Goal: Task Accomplishment & Management: Manage account settings

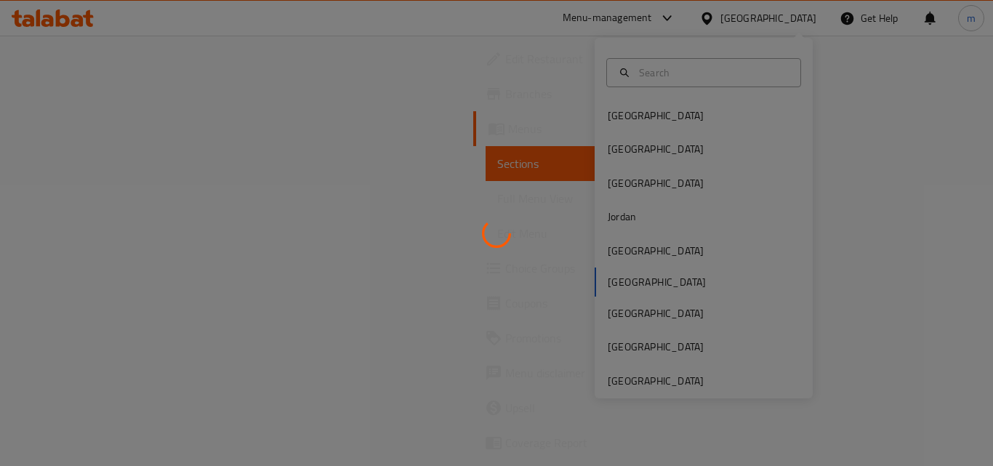
click at [623, 390] on div at bounding box center [496, 233] width 993 height 466
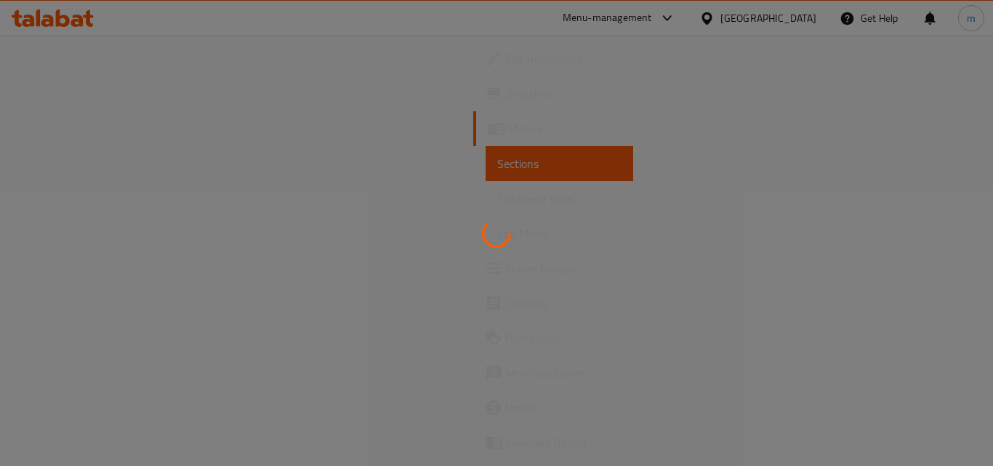
click at [788, 20] on div at bounding box center [496, 233] width 993 height 466
drag, startPoint x: 788, startPoint y: 20, endPoint x: 788, endPoint y: 11, distance: 8.8
click at [788, 12] on div at bounding box center [496, 233] width 993 height 466
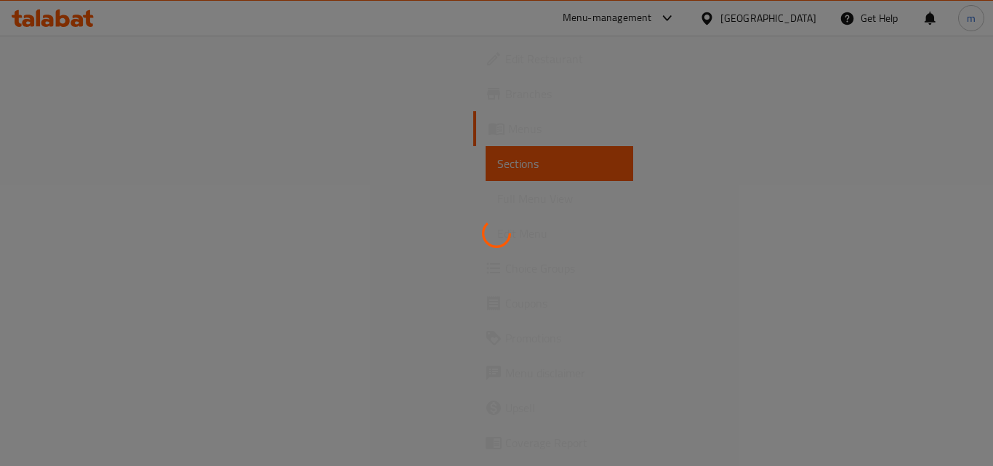
drag, startPoint x: 788, startPoint y: 11, endPoint x: 795, endPoint y: 85, distance: 74.5
click at [795, 85] on div at bounding box center [496, 233] width 993 height 466
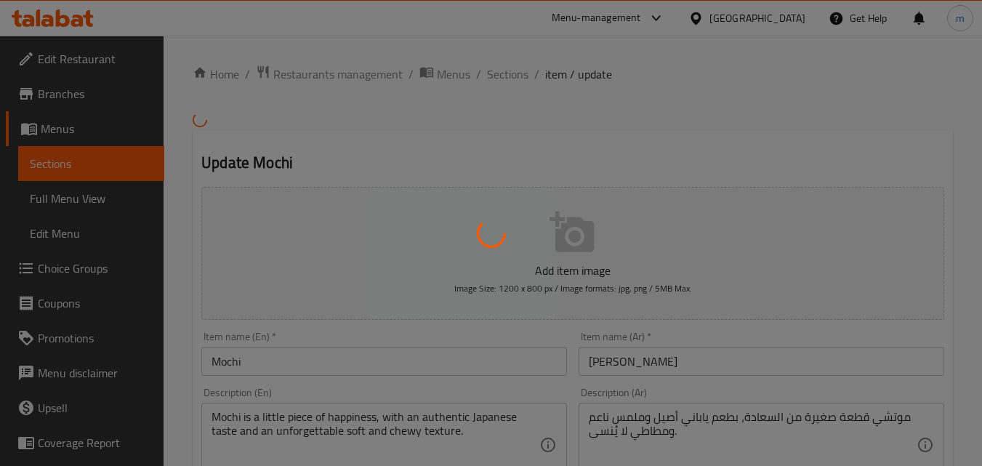
click at [334, 79] on div at bounding box center [491, 233] width 982 height 466
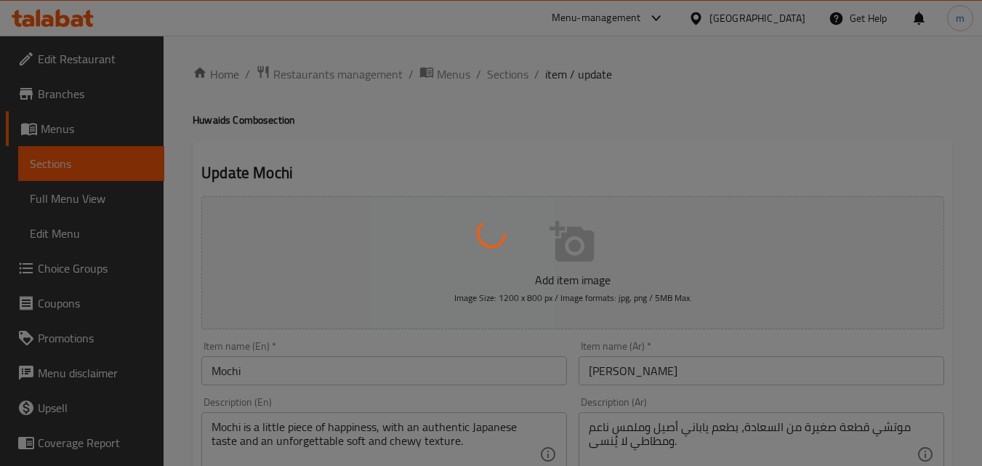
click at [769, 28] on div at bounding box center [491, 233] width 982 height 466
type input "اختيارك من نكهات موتشي"
type input "1"
type input "4"
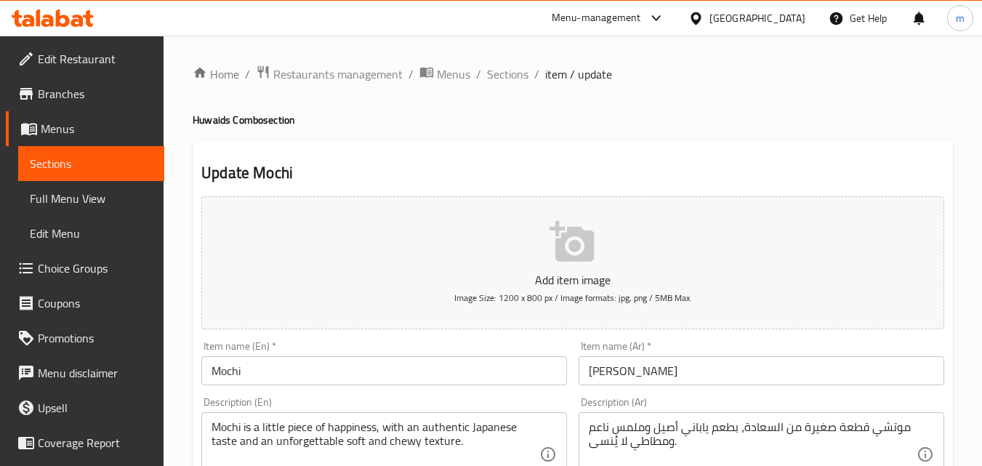
click at [709, 16] on div at bounding box center [698, 18] width 21 height 16
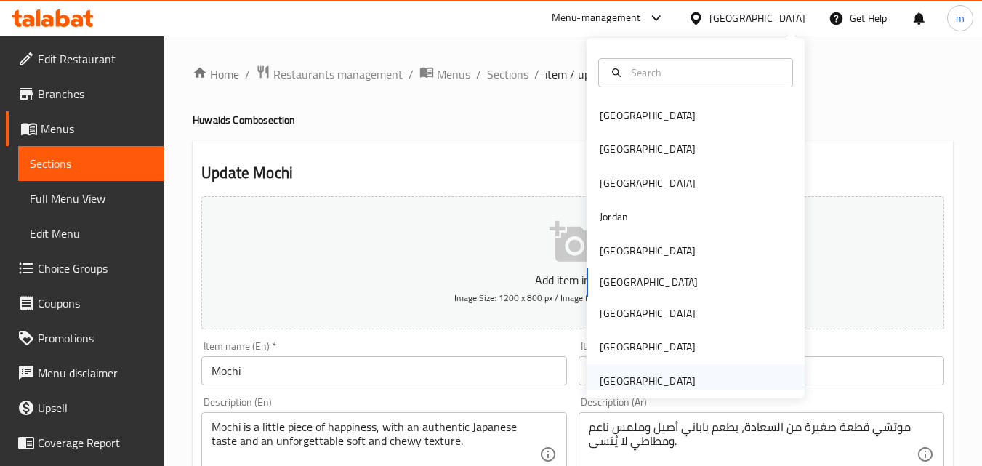
click at [646, 376] on div "[GEOGRAPHIC_DATA]" at bounding box center [648, 381] width 96 height 16
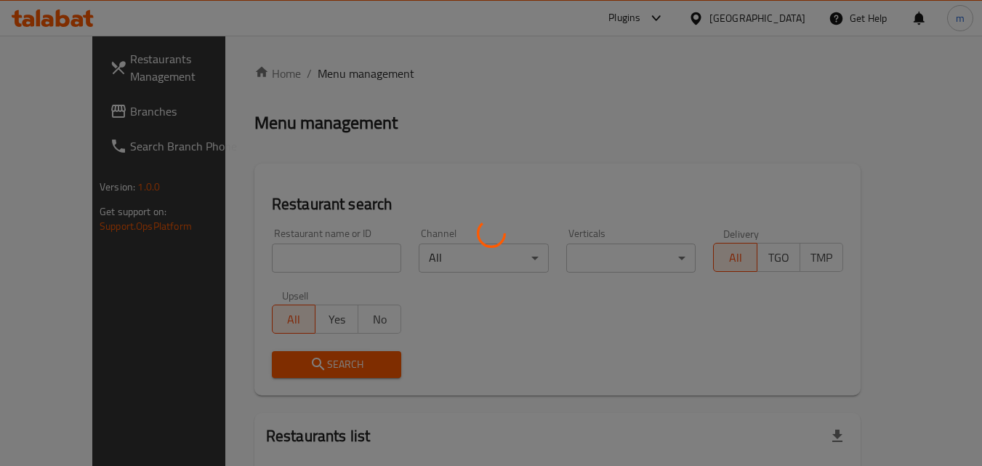
click at [78, 109] on div at bounding box center [491, 233] width 982 height 466
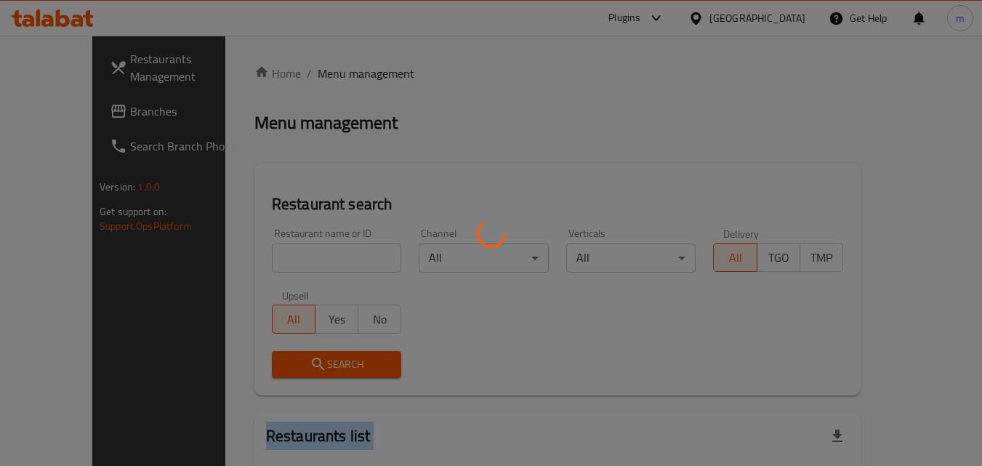
click at [78, 109] on div at bounding box center [491, 233] width 982 height 466
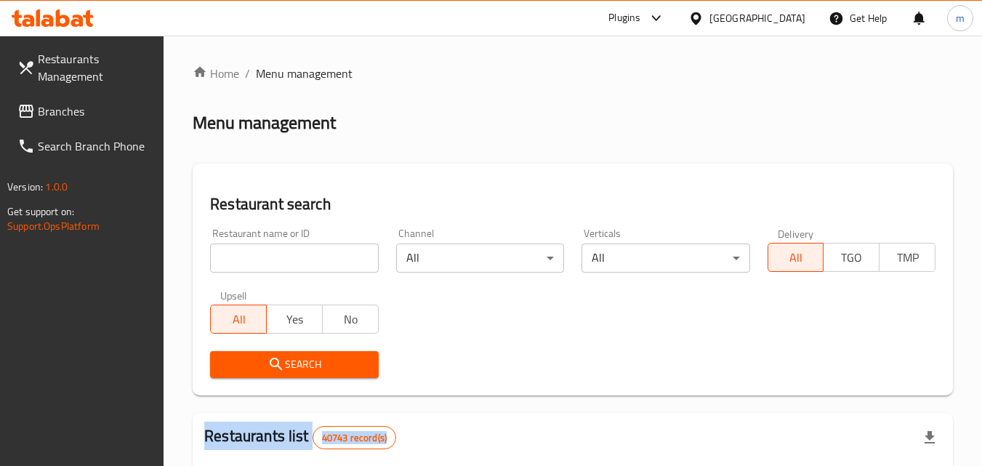
click at [79, 102] on span "Branches" at bounding box center [95, 110] width 115 height 17
drag, startPoint x: 275, startPoint y: 193, endPoint x: 283, endPoint y: 241, distance: 47.8
click at [274, 204] on h2 "Restaurant search" at bounding box center [572, 204] width 725 height 22
click at [283, 243] on input "search" at bounding box center [294, 257] width 168 height 29
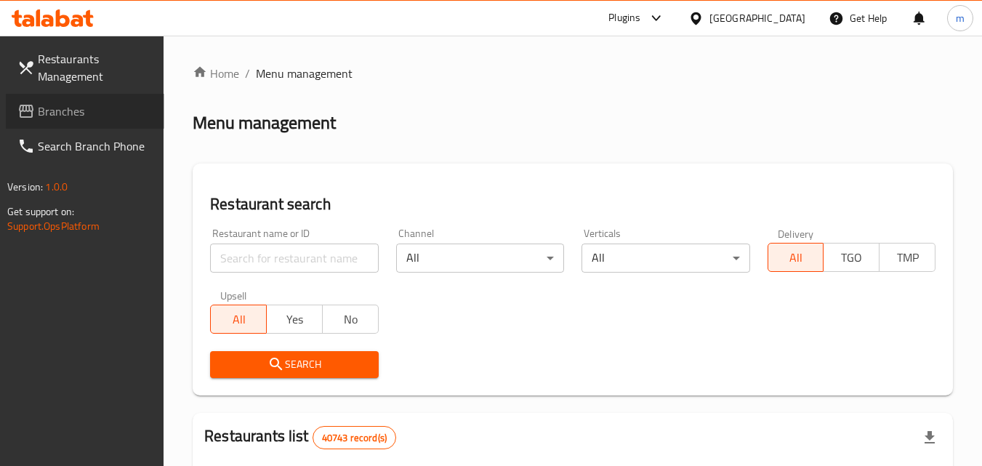
click at [65, 118] on span "Branches" at bounding box center [95, 110] width 115 height 17
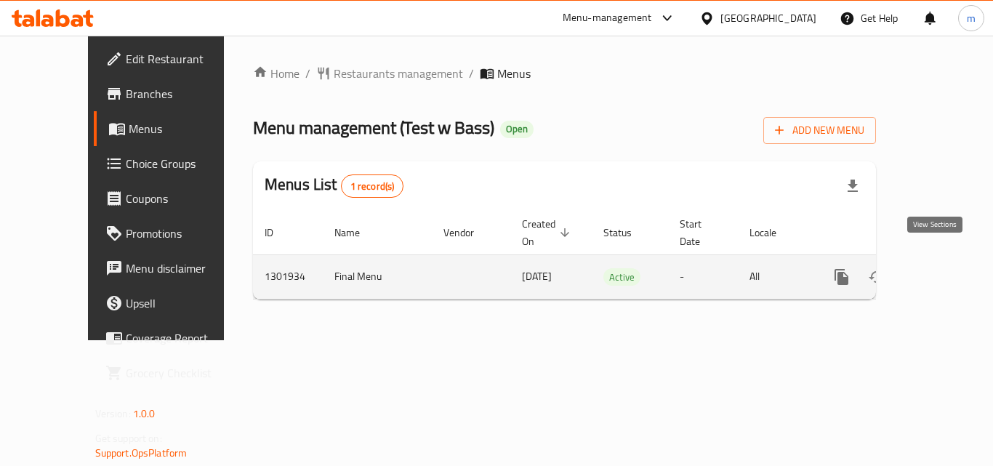
click at [940, 268] on icon "enhanced table" at bounding box center [945, 276] width 17 height 17
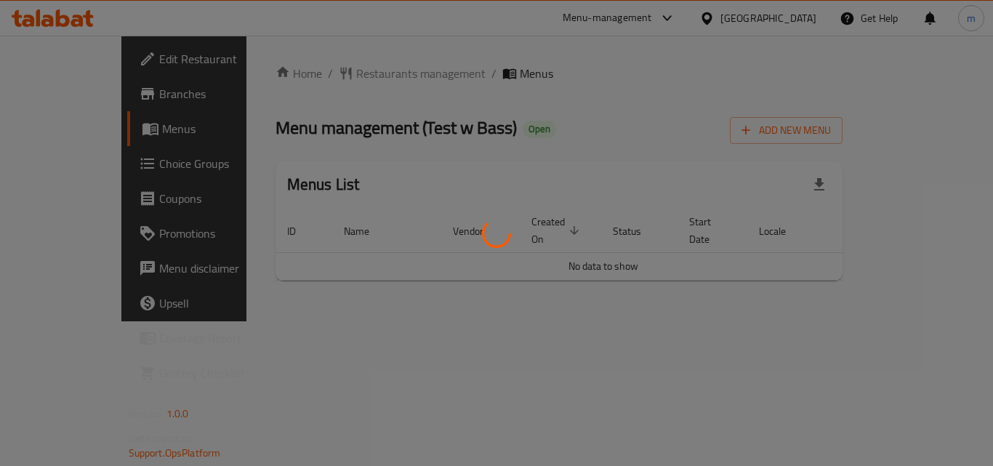
drag, startPoint x: 0, startPoint y: 0, endPoint x: 351, endPoint y: 377, distance: 515.2
click at [351, 377] on div at bounding box center [496, 233] width 993 height 466
click at [716, 272] on div at bounding box center [496, 233] width 993 height 466
drag, startPoint x: 716, startPoint y: 272, endPoint x: 717, endPoint y: 281, distance: 9.5
click at [716, 279] on div at bounding box center [496, 233] width 993 height 466
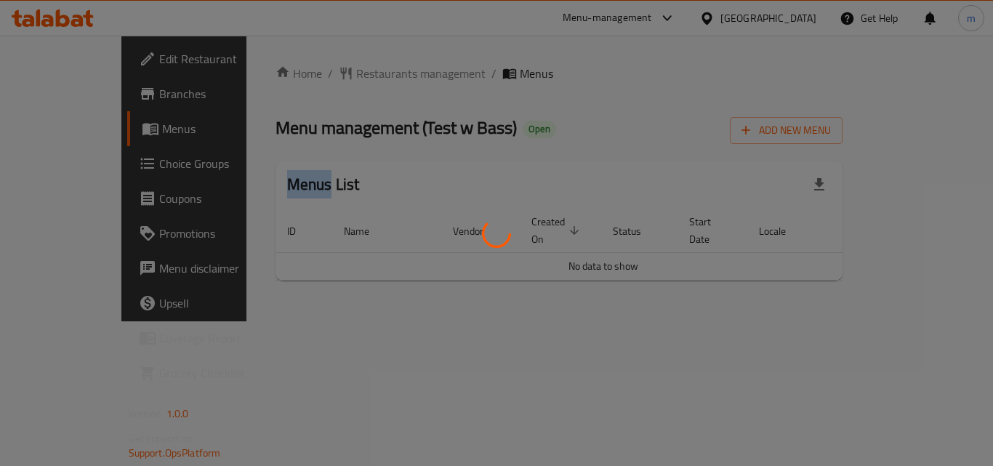
click at [717, 281] on div at bounding box center [496, 233] width 993 height 466
drag, startPoint x: 719, startPoint y: 282, endPoint x: 738, endPoint y: 318, distance: 41.0
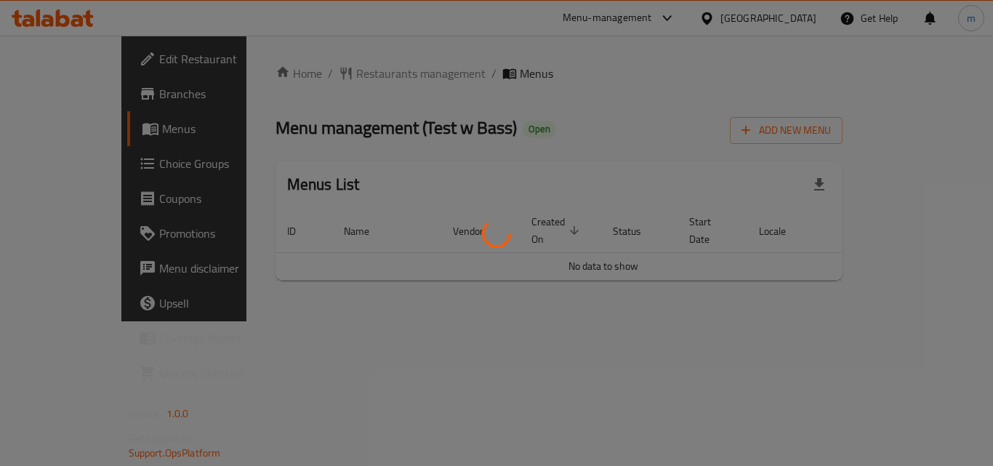
click at [732, 310] on div at bounding box center [496, 233] width 993 height 466
click at [738, 318] on div at bounding box center [496, 233] width 993 height 466
click at [739, 318] on div at bounding box center [496, 233] width 993 height 466
click at [740, 318] on div at bounding box center [496, 233] width 993 height 466
click at [740, 319] on div at bounding box center [496, 233] width 993 height 466
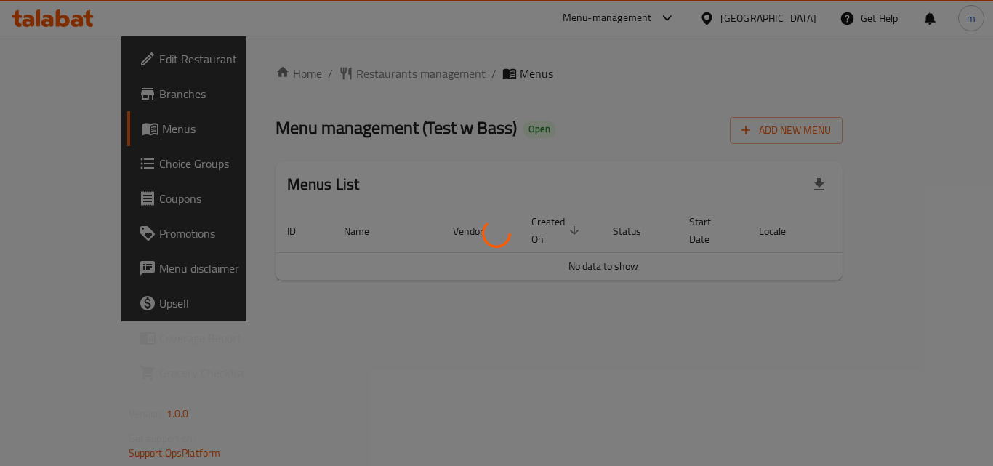
click at [753, 320] on div at bounding box center [496, 233] width 993 height 466
click at [762, 319] on div at bounding box center [496, 233] width 993 height 466
click at [764, 319] on div at bounding box center [496, 233] width 993 height 466
click at [766, 319] on div at bounding box center [496, 233] width 993 height 466
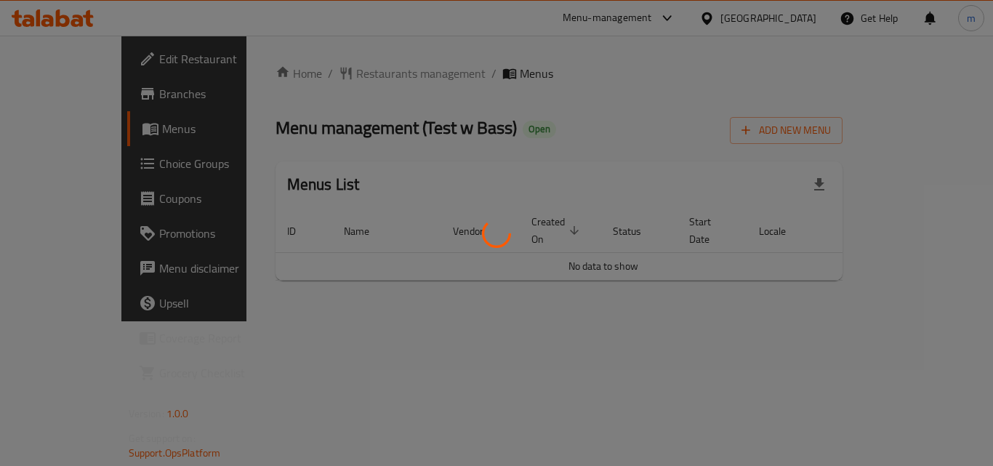
click at [767, 320] on div at bounding box center [496, 233] width 993 height 466
click at [249, 270] on div at bounding box center [496, 233] width 993 height 466
click at [328, 323] on div at bounding box center [496, 233] width 993 height 466
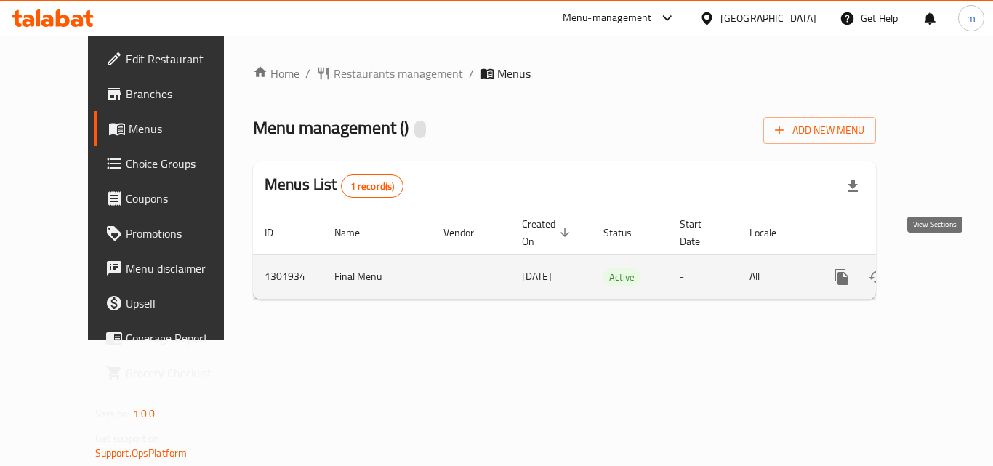
click at [948, 259] on link "enhanced table" at bounding box center [946, 276] width 35 height 35
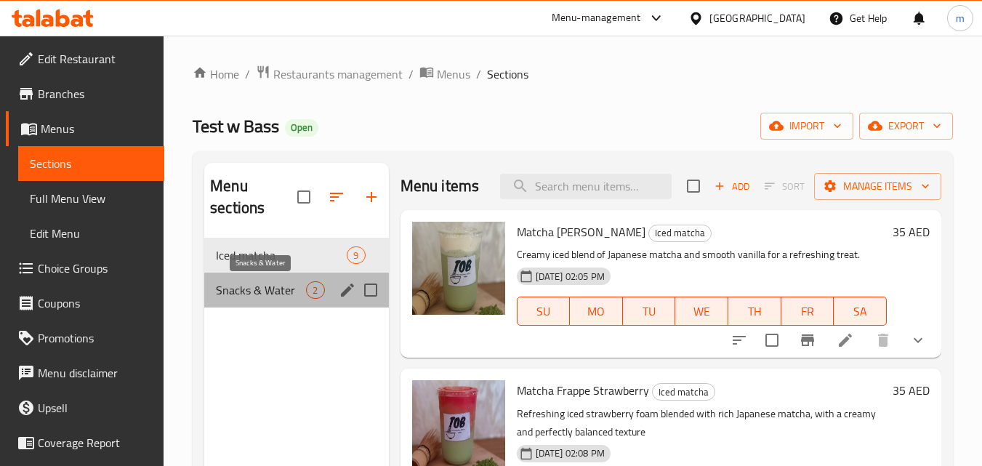
click at [249, 291] on span "Snacks & Water" at bounding box center [261, 289] width 90 height 17
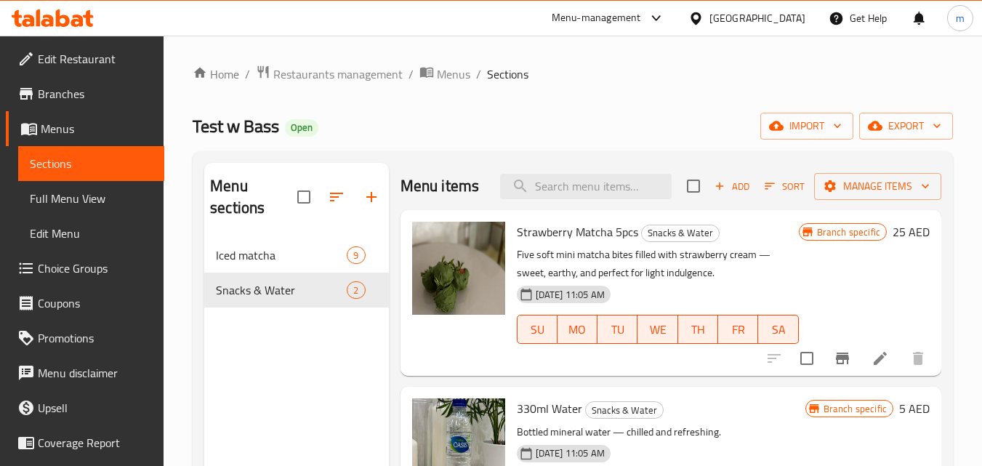
click at [51, 74] on link "Edit Restaurant" at bounding box center [85, 58] width 158 height 35
